Goal: Task Accomplishment & Management: Manage account settings

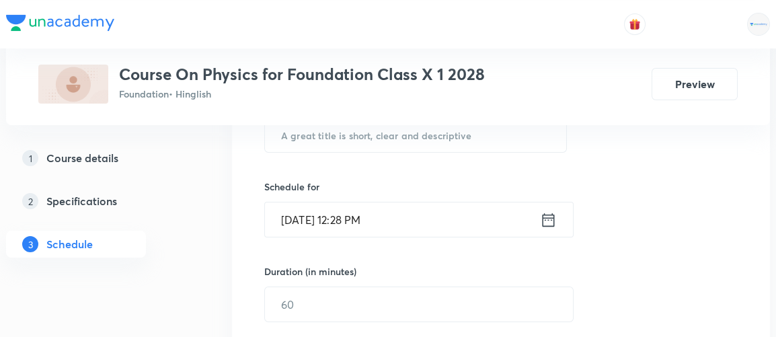
scroll to position [286, 0]
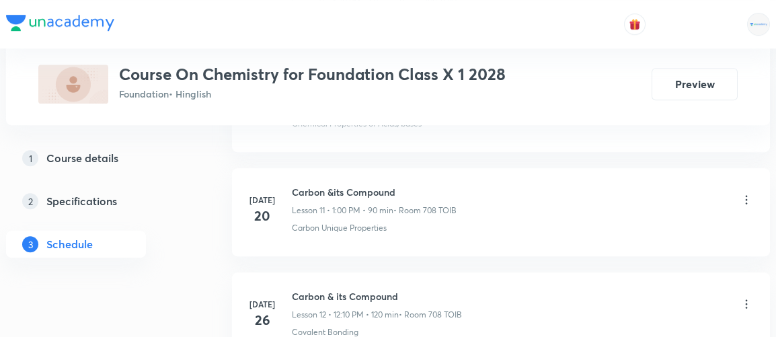
scroll to position [1842, 0]
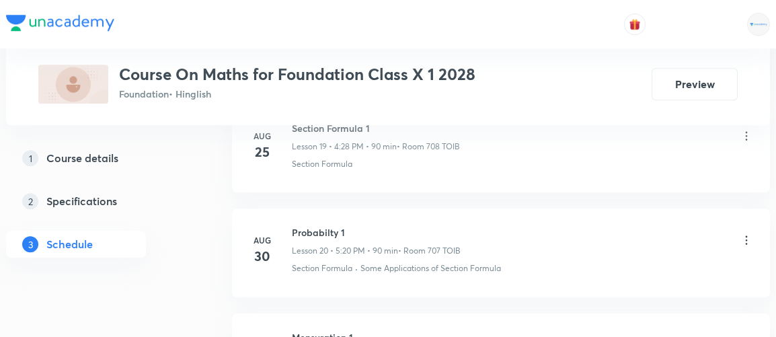
scroll to position [2736, 0]
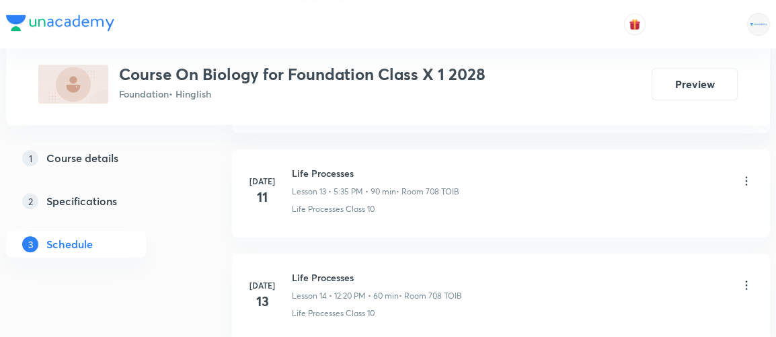
scroll to position [2070, 0]
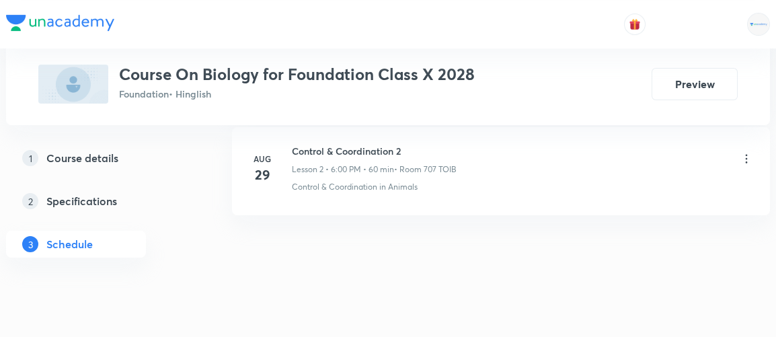
scroll to position [946, 0]
